Goal: Information Seeking & Learning: Learn about a topic

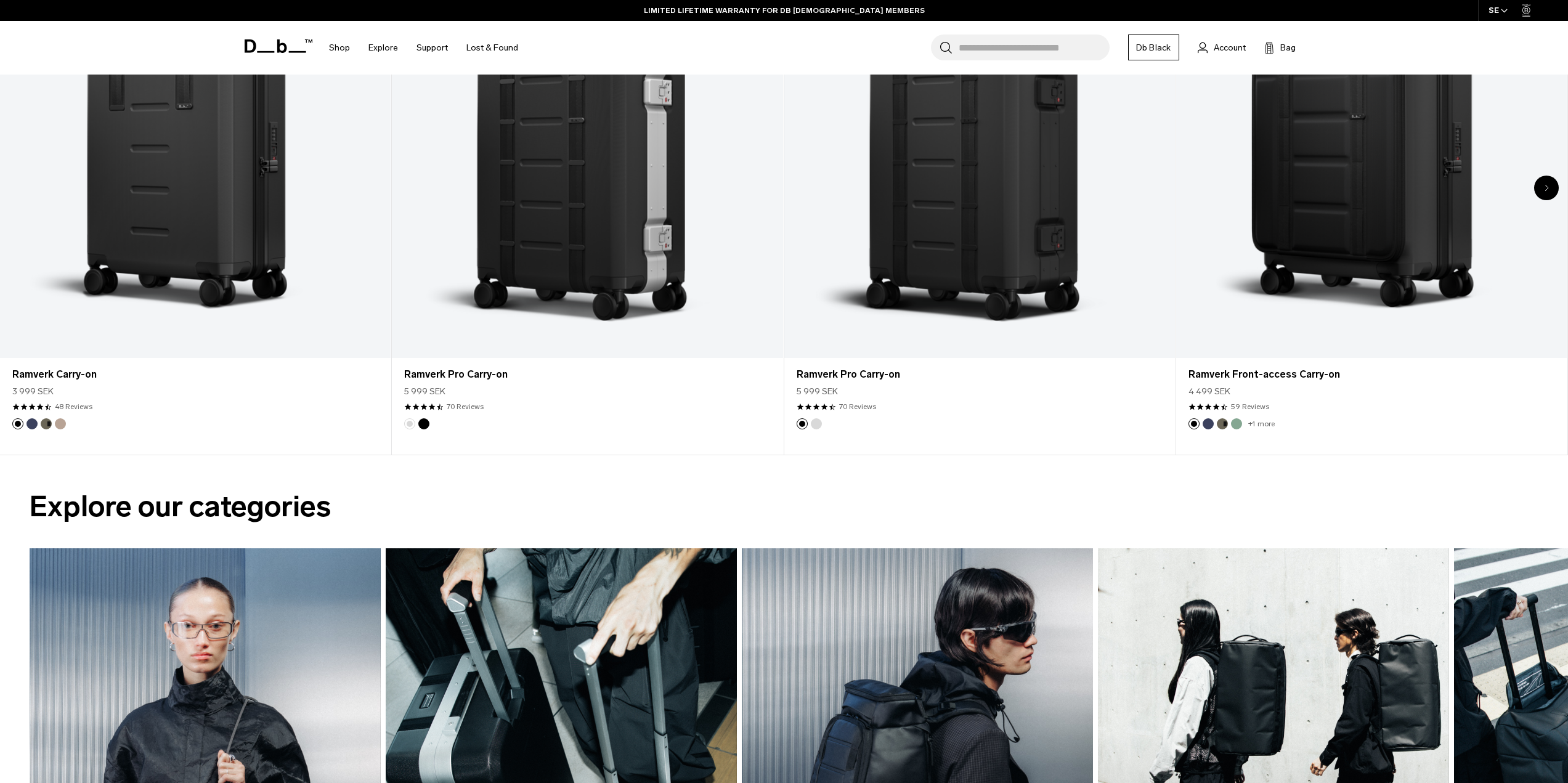
scroll to position [1417, 0]
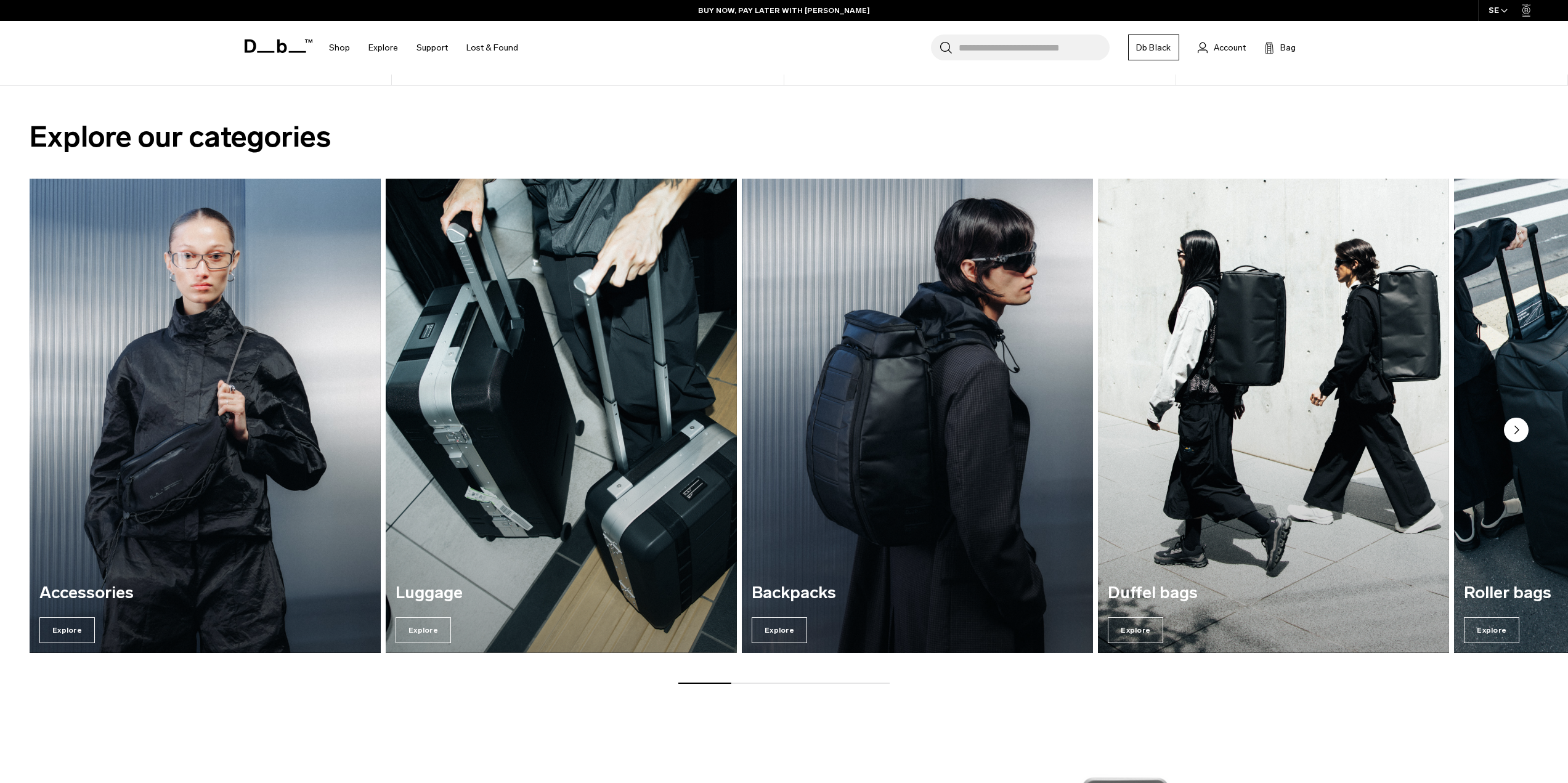
click at [894, 464] on img "3 / 7" at bounding box center [918, 415] width 362 height 488
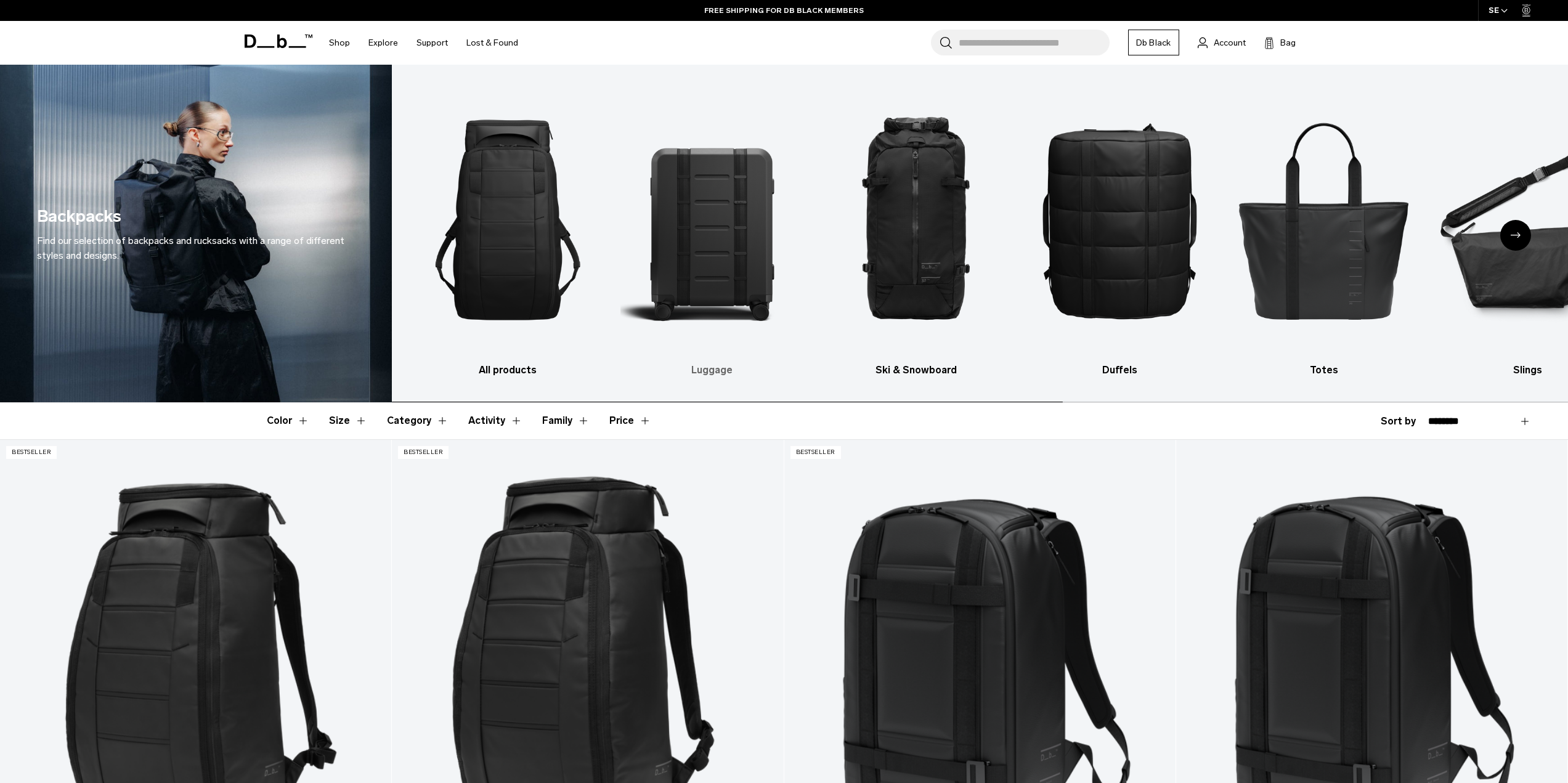
click at [731, 257] on img "2 / 10" at bounding box center [711, 219] width 182 height 273
click at [721, 179] on img "2 / 10" at bounding box center [711, 219] width 182 height 273
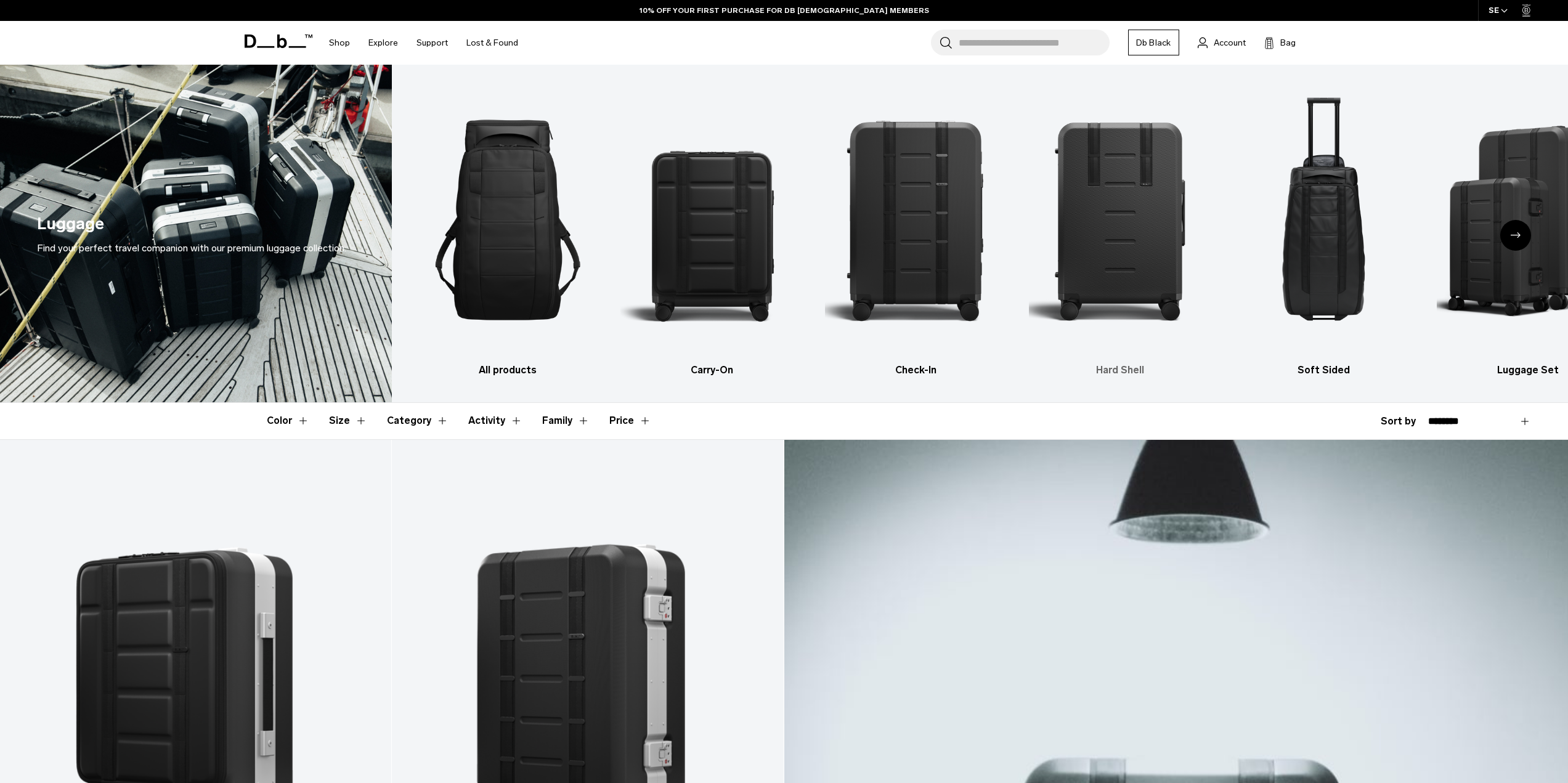
click at [1110, 226] on img "4 / 6" at bounding box center [1120, 219] width 182 height 273
